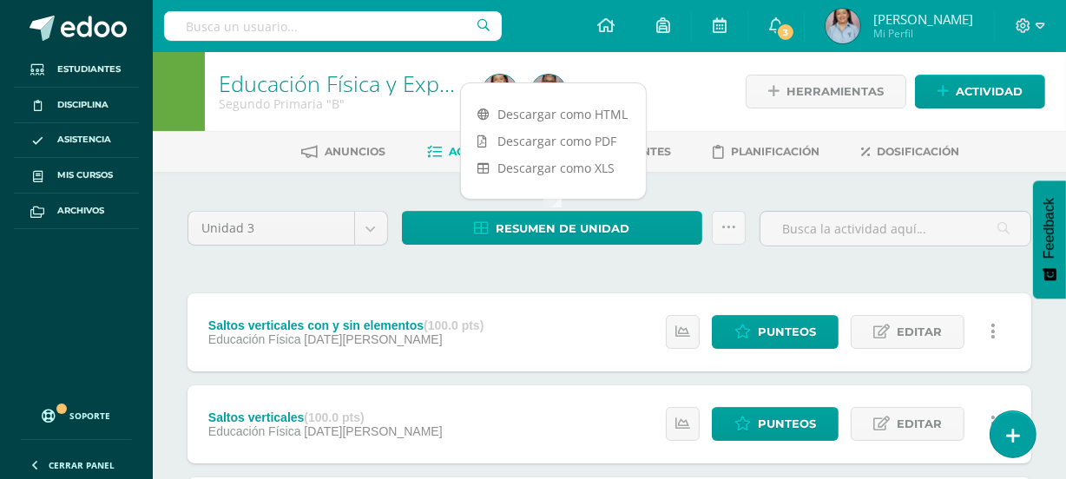
click at [694, 102] on div at bounding box center [611, 91] width 271 height 79
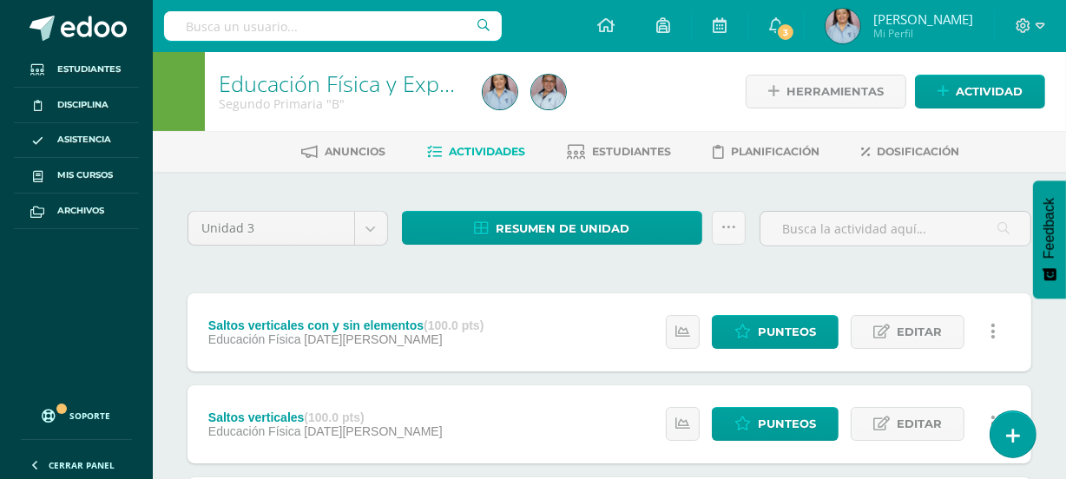
click at [681, 94] on div at bounding box center [611, 91] width 271 height 79
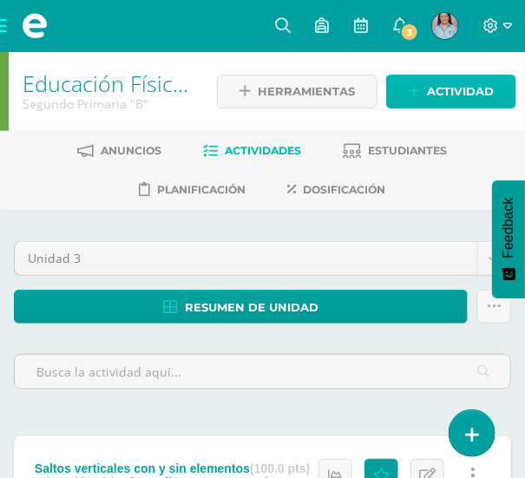
click at [446, 78] on span "Actividad" at bounding box center [460, 92] width 67 height 32
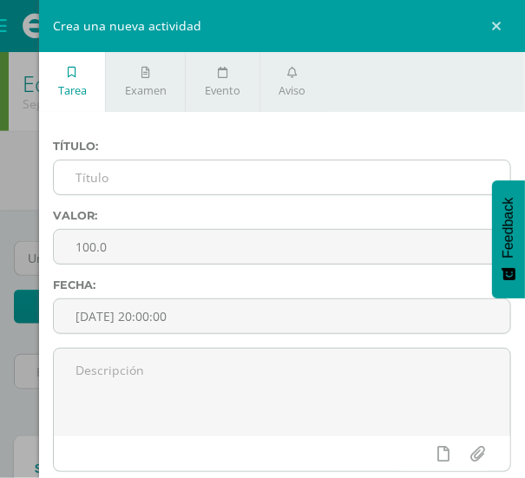
click at [119, 181] on input "text" at bounding box center [282, 178] width 457 height 34
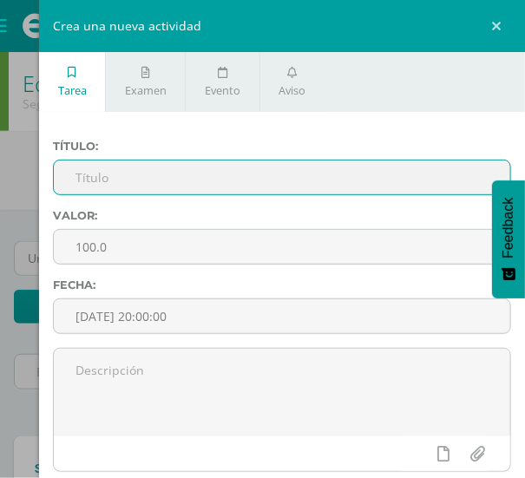
paste input "Saltos verticales"
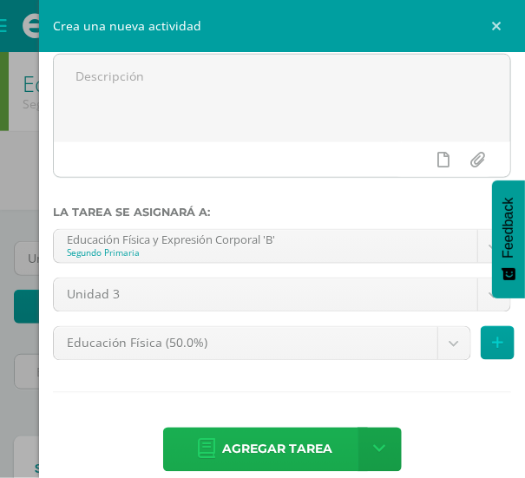
scroll to position [315, 0]
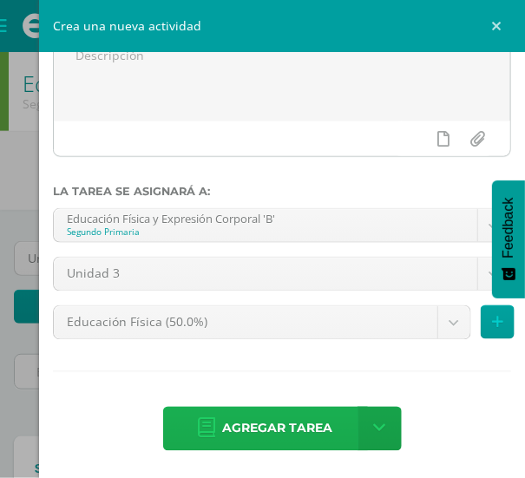
type input "Saltos verticales"
click at [261, 430] on span "Agregar tarea" at bounding box center [278, 429] width 110 height 43
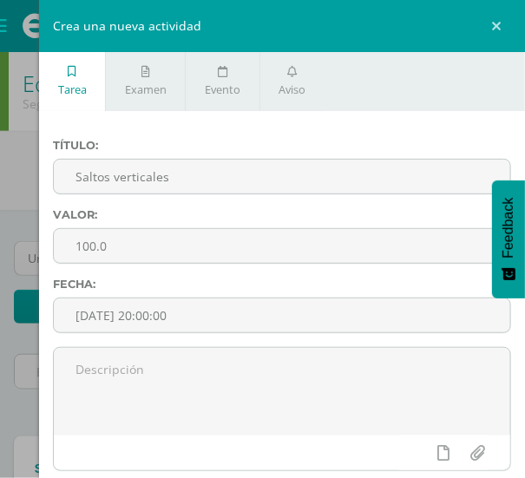
scroll to position [0, 0]
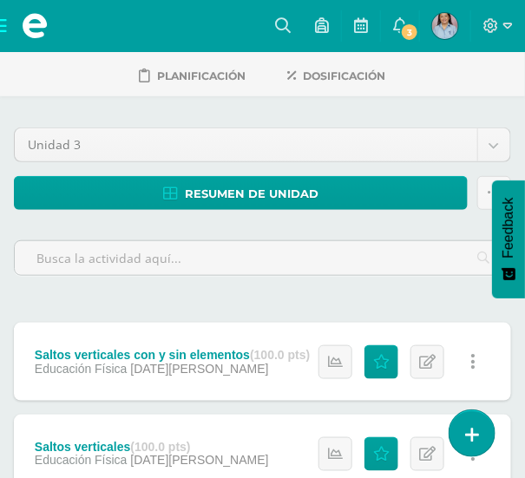
scroll to position [212, 0]
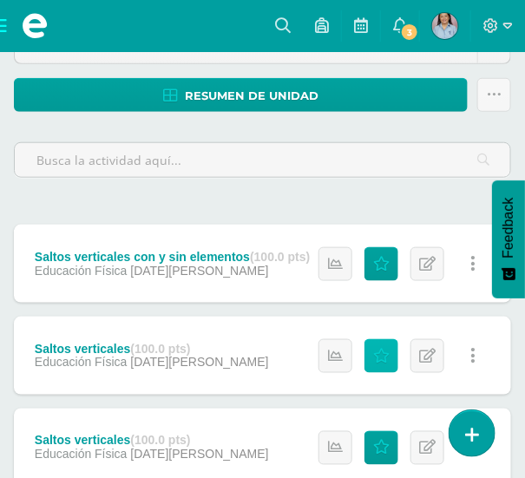
click at [384, 352] on icon at bounding box center [381, 356] width 16 height 15
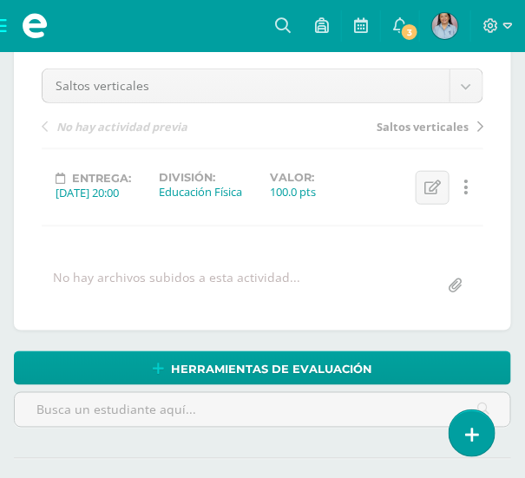
scroll to position [120, 0]
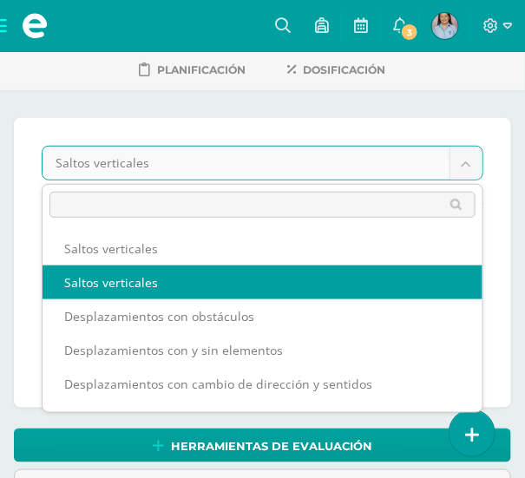
drag, startPoint x: 130, startPoint y: 287, endPoint x: 155, endPoint y: 277, distance: 26.1
select select "/dashboard/teacher/grade-activity/126618/"
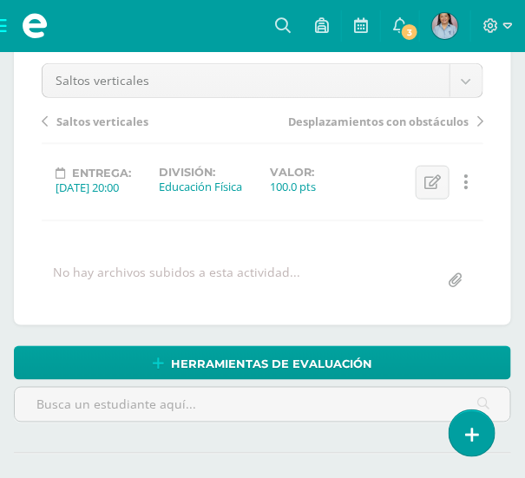
scroll to position [199, 0]
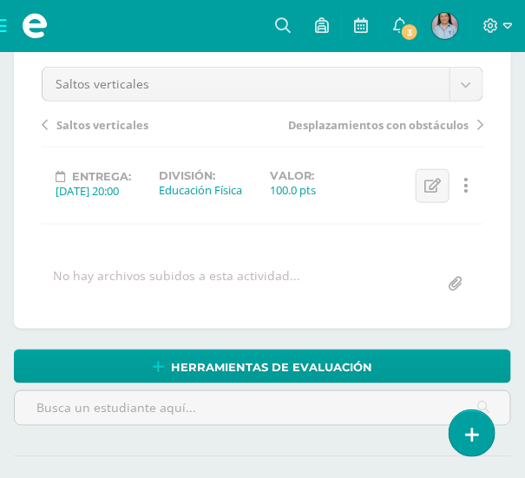
click at [460, 187] on link at bounding box center [467, 186] width 34 height 34
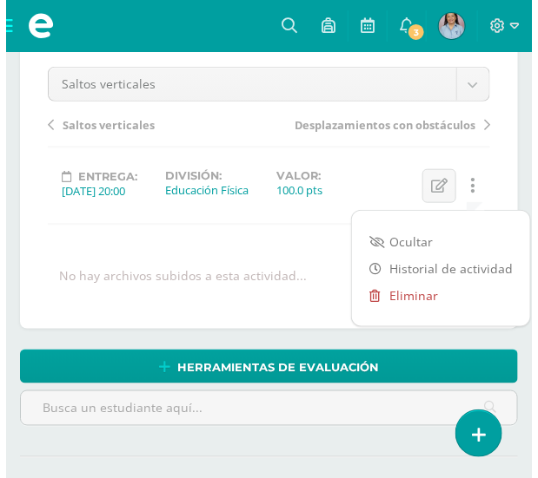
scroll to position [200, 0]
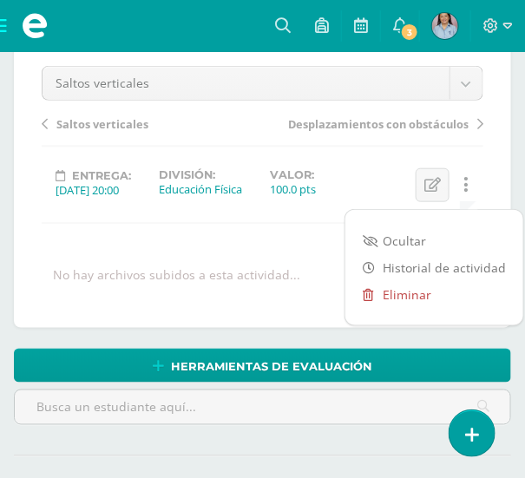
click at [404, 294] on link "Eliminar" at bounding box center [435, 294] width 178 height 27
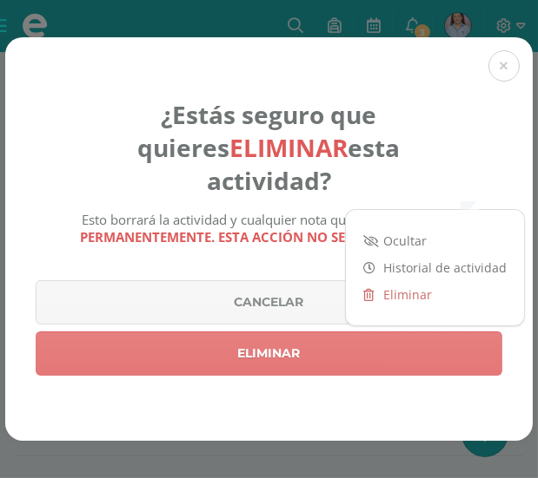
click at [261, 342] on link "Eliminar" at bounding box center [269, 354] width 466 height 44
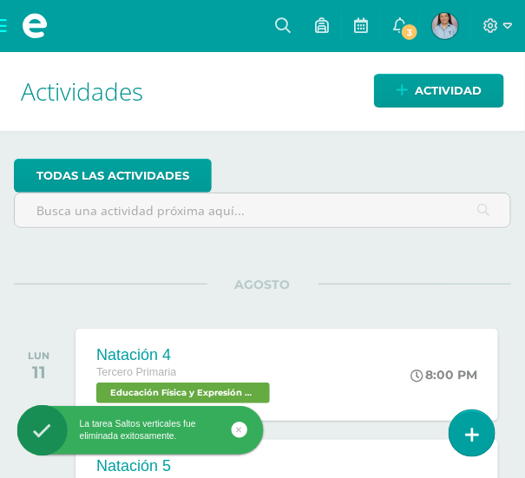
click at [4, 25] on span at bounding box center [34, 26] width 69 height 52
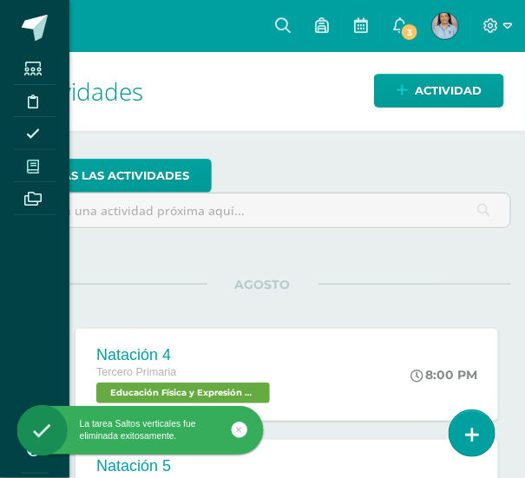
click at [38, 164] on icon at bounding box center [33, 167] width 12 height 14
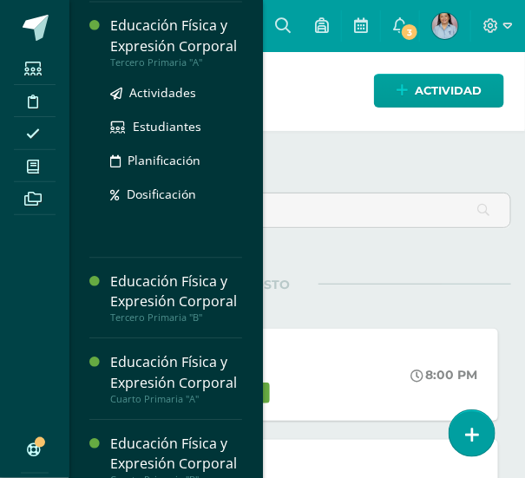
scroll to position [693, 0]
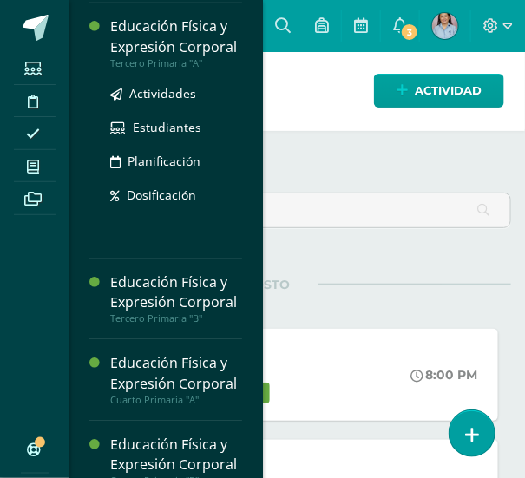
click at [148, 56] on div "Educación Física y Expresión Corporal" at bounding box center [176, 36] width 132 height 40
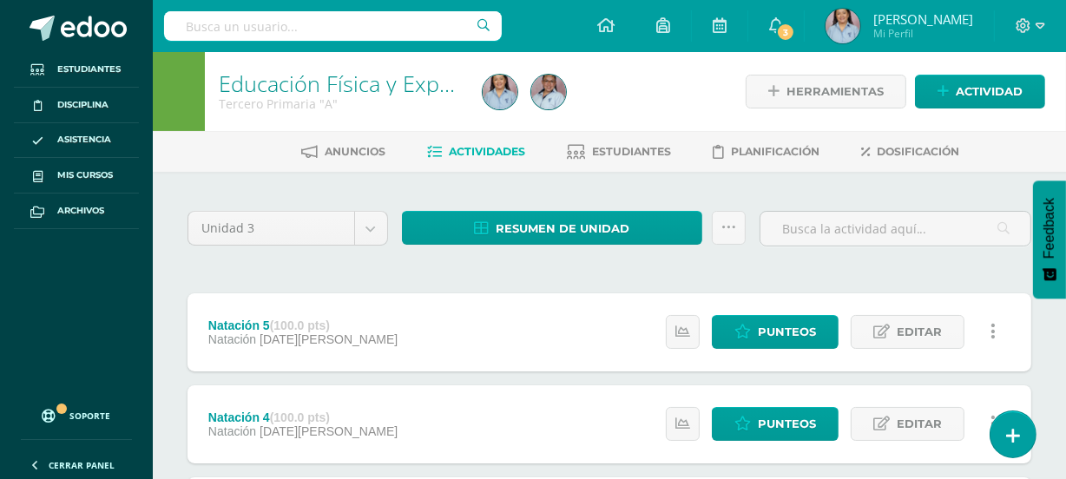
click at [525, 78] on div at bounding box center [611, 91] width 271 height 79
click at [525, 96] on div at bounding box center [611, 91] width 271 height 79
click at [525, 97] on div at bounding box center [611, 91] width 271 height 79
